Goal: Task Accomplishment & Management: Manage account settings

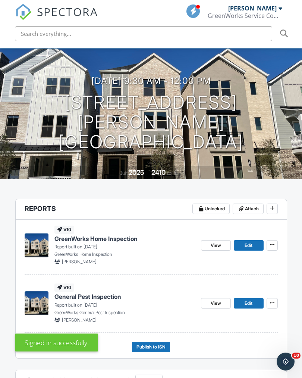
click at [273, 303] on icon at bounding box center [272, 302] width 4 height 5
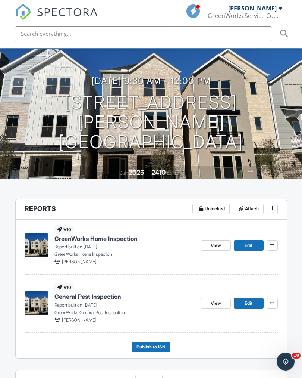
click at [271, 305] on span at bounding box center [272, 302] width 7 height 7
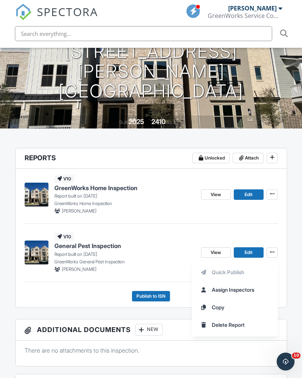
scroll to position [115, 0]
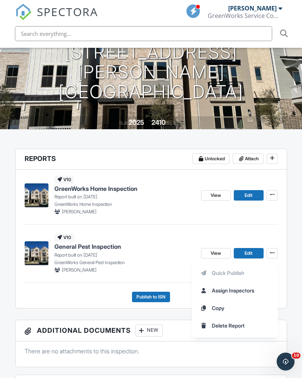
click at [233, 326] on span "Delete Report" at bounding box center [228, 325] width 33 height 8
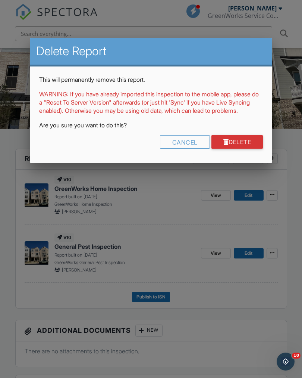
click at [241, 149] on link "Delete" at bounding box center [238, 141] width 52 height 13
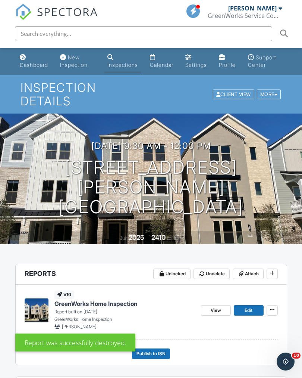
click at [155, 351] on div "Report was successfully destroyed." at bounding box center [151, 341] width 272 height 22
click at [159, 351] on div "Report was successfully destroyed." at bounding box center [151, 341] width 272 height 22
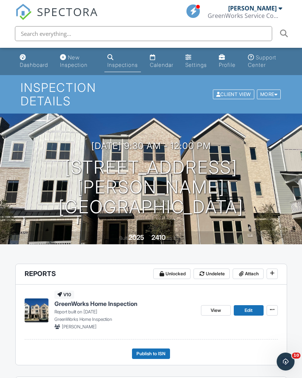
click at [148, 353] on span "Publish to ISN" at bounding box center [151, 353] width 29 height 7
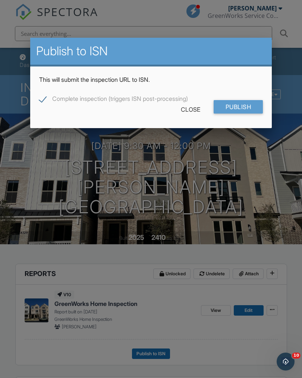
click at [244, 111] on input "Publish" at bounding box center [239, 106] width 50 height 13
